Goal: Find specific fact: Find specific fact

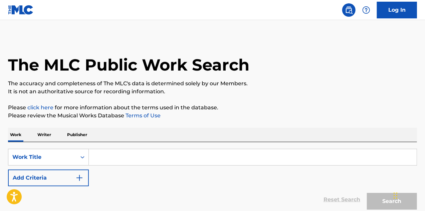
click at [128, 154] on input "Search Form" at bounding box center [253, 157] width 328 height 16
paste input "[DATE] Night in [GEOGRAPHIC_DATA], [US_STATE]"
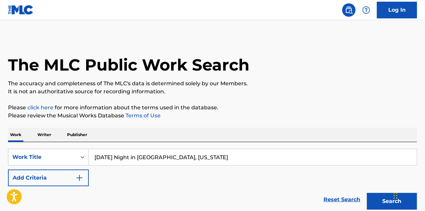
type input "[DATE] Night in [GEOGRAPHIC_DATA], [US_STATE]"
click at [367, 193] on button "Search" at bounding box center [392, 201] width 50 height 17
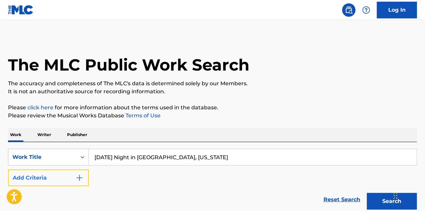
click at [77, 178] on img "Search Form" at bounding box center [79, 178] width 8 height 8
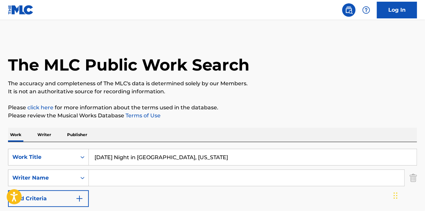
click at [111, 176] on input "Search Form" at bounding box center [246, 178] width 315 height 16
type input "sparks"
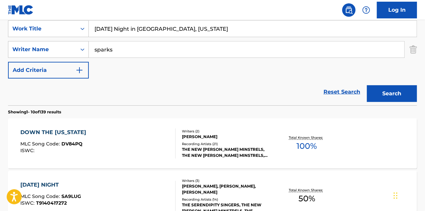
scroll to position [133, 0]
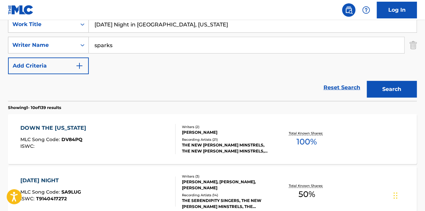
click at [163, 26] on input "[DATE] Night in [GEOGRAPHIC_DATA], [US_STATE]" at bounding box center [253, 24] width 328 height 16
type input "[DATE] Night in [GEOGRAPHIC_DATA] [US_STATE]"
click at [367, 81] on button "Search" at bounding box center [392, 89] width 50 height 17
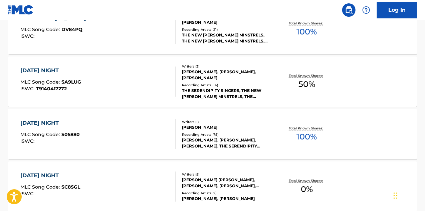
scroll to position [244, 0]
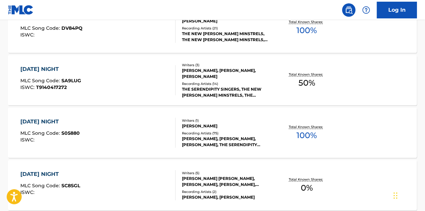
click at [217, 129] on div "Writers ( 1 ) [PERSON_NAME] Recording Artists ( 75 ) [PERSON_NAME], [PERSON_NAM…" at bounding box center [224, 133] width 97 height 30
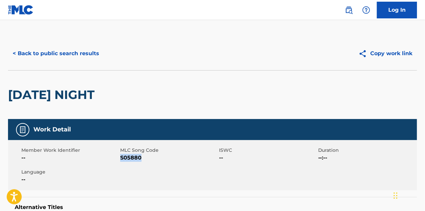
drag, startPoint x: 144, startPoint y: 157, endPoint x: 122, endPoint y: 159, distance: 21.8
click at [122, 159] on span "S05880" at bounding box center [168, 158] width 97 height 8
copy span "S05880"
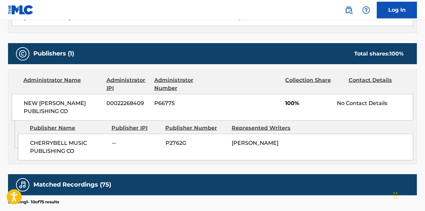
scroll to position [267, 0]
